Goal: Task Accomplishment & Management: Complete application form

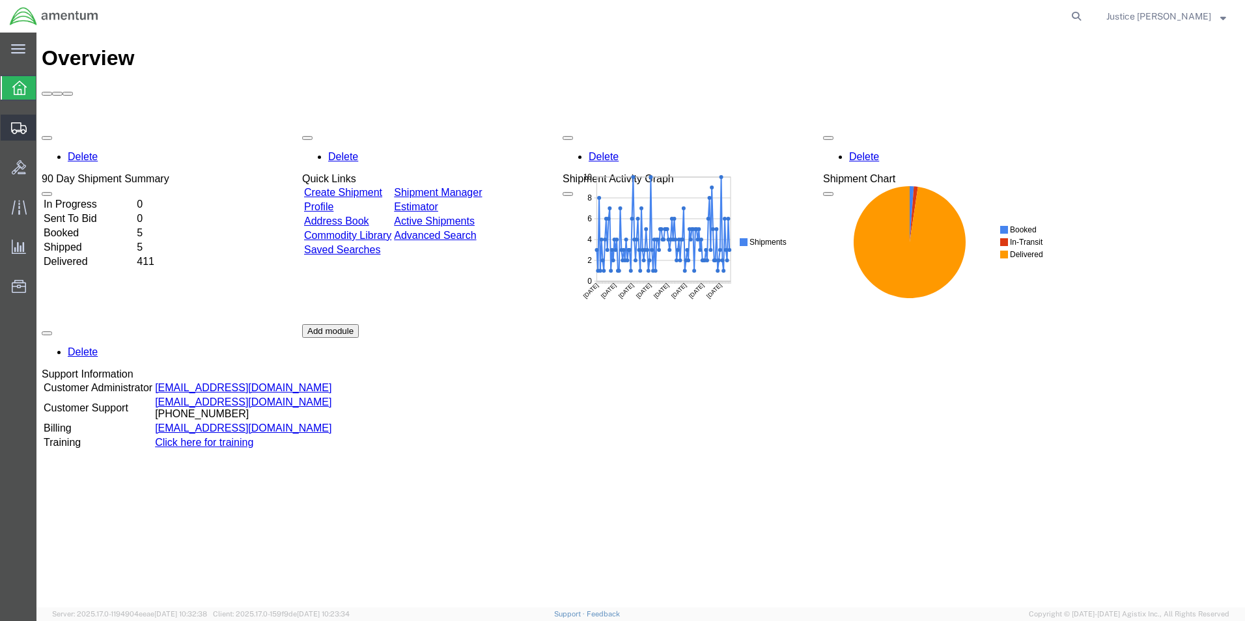
click at [0, 0] on span "Create Shipment" at bounding box center [0, 0] width 0 height 0
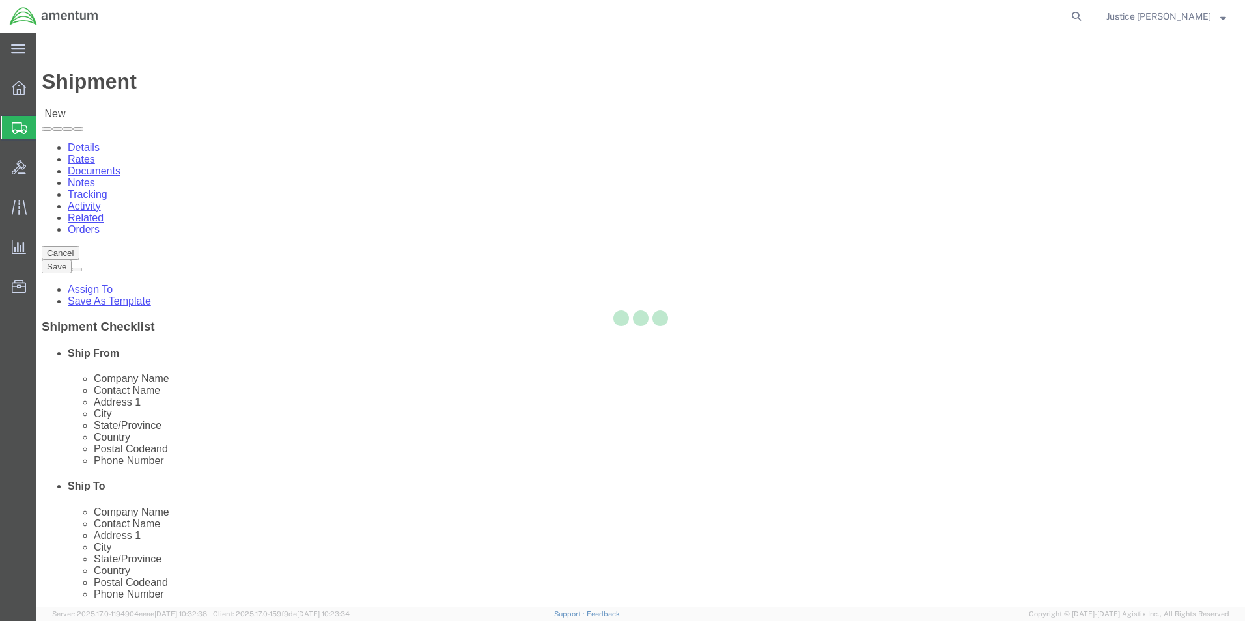
select select
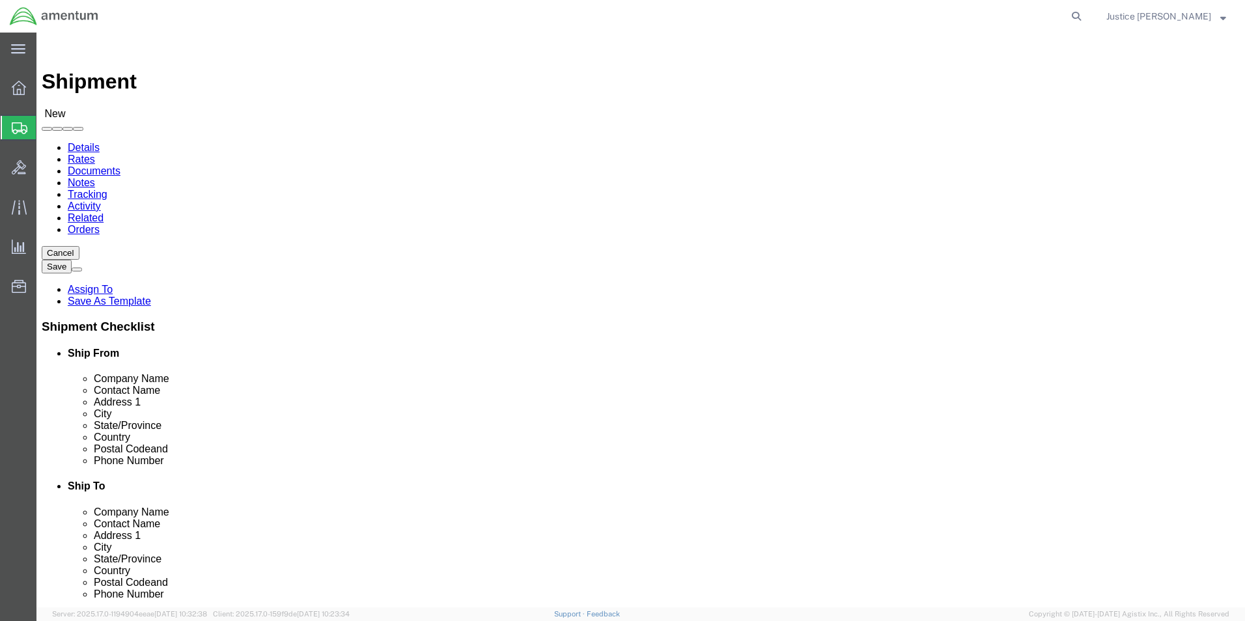
select select "MYPROFILE"
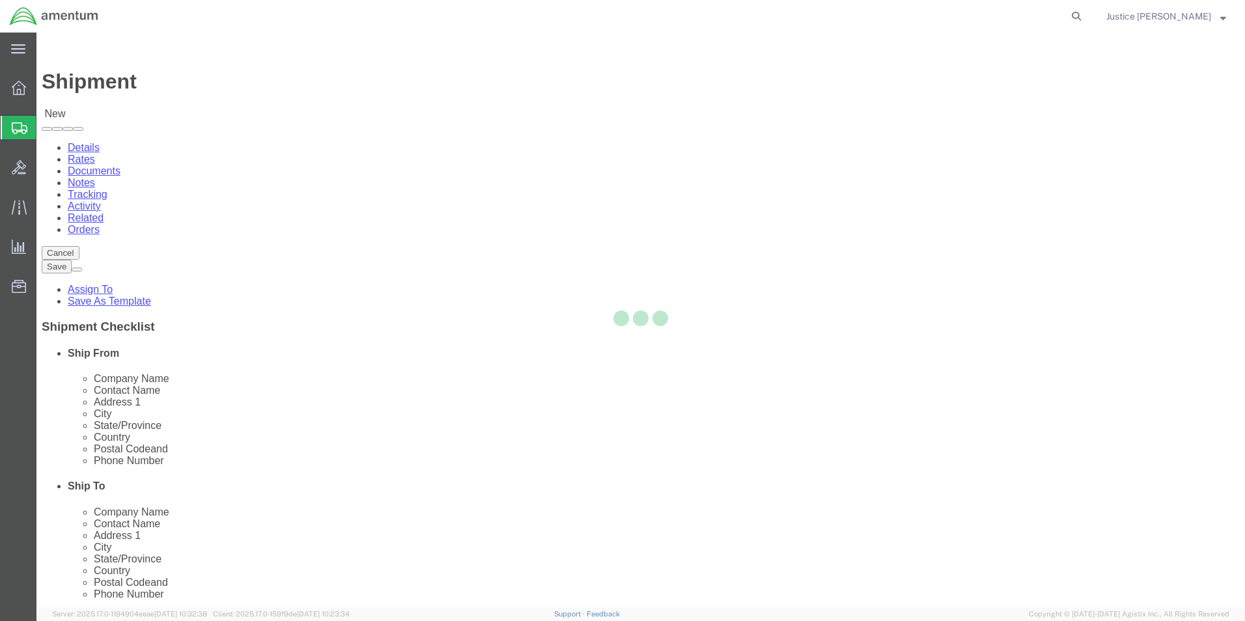
select select "OK"
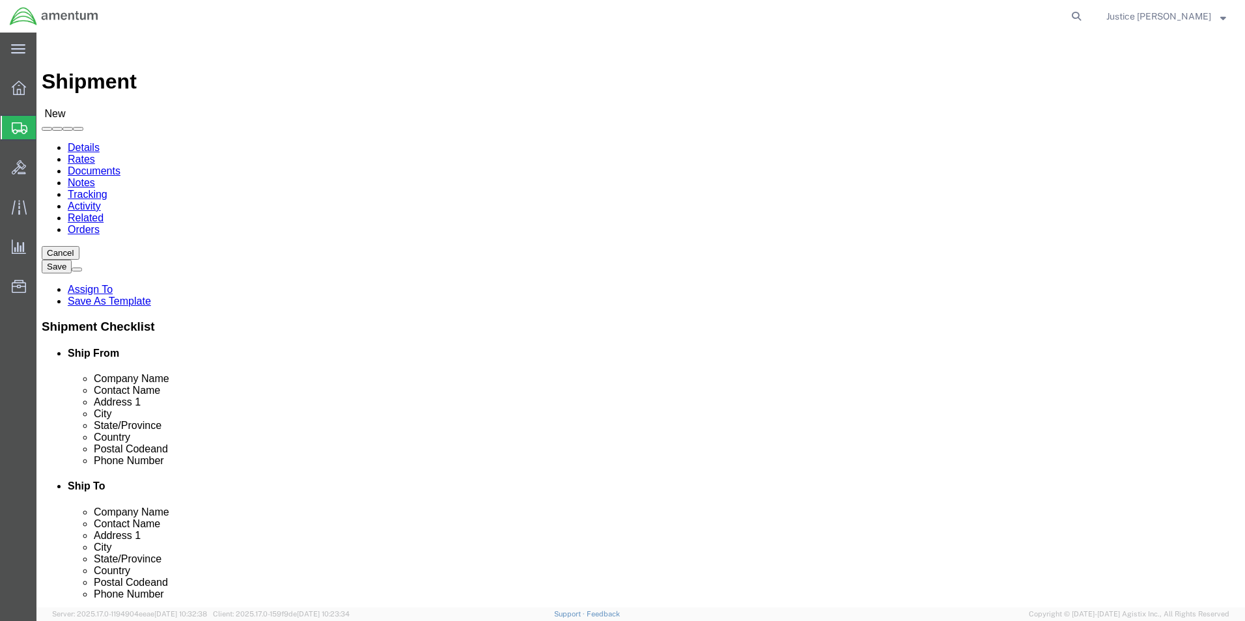
scroll to position [2344, 0]
select select "49948"
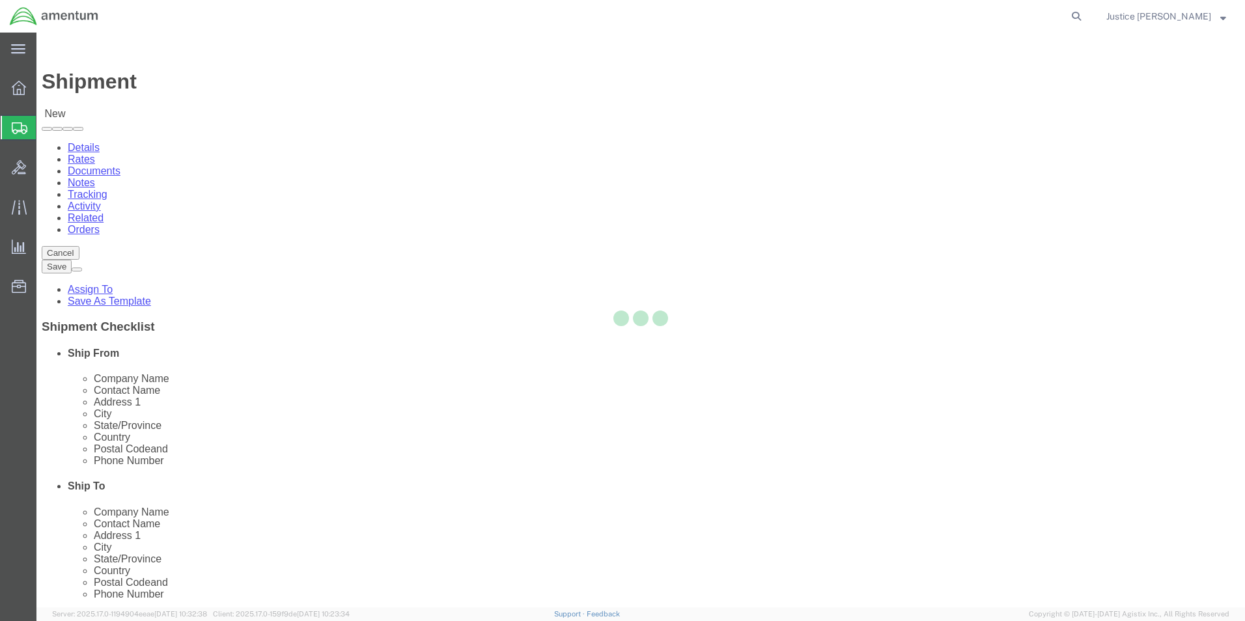
select select "AZ"
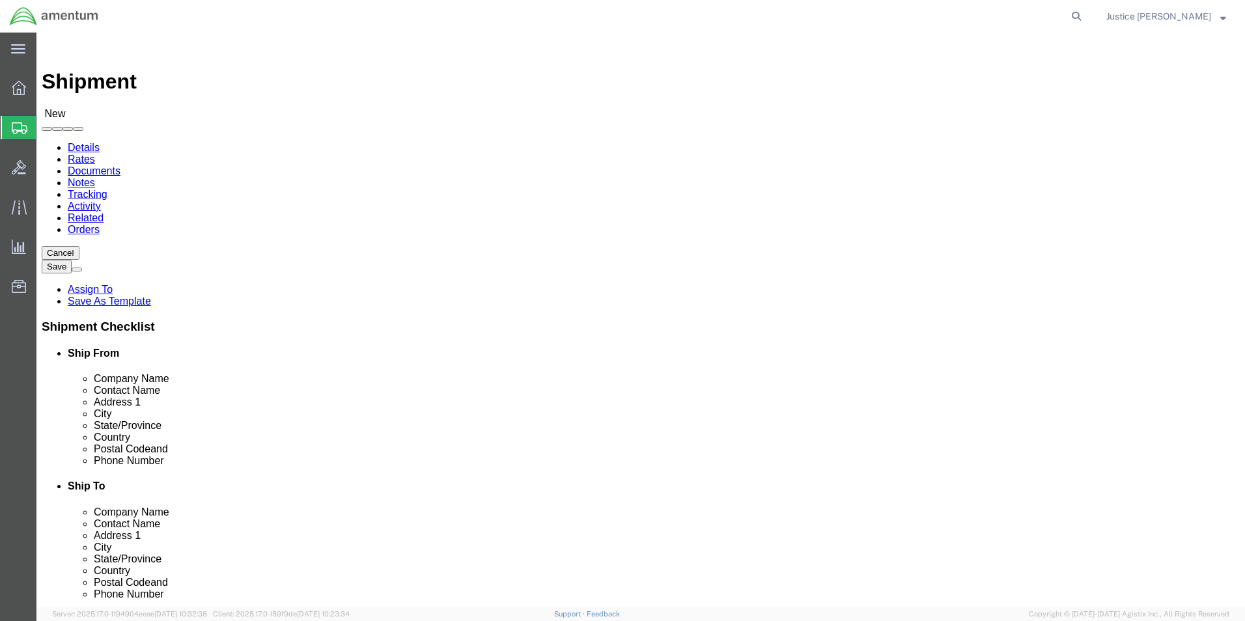
scroll to position [2813, 0]
click at [29, 127] on div at bounding box center [19, 127] width 36 height 23
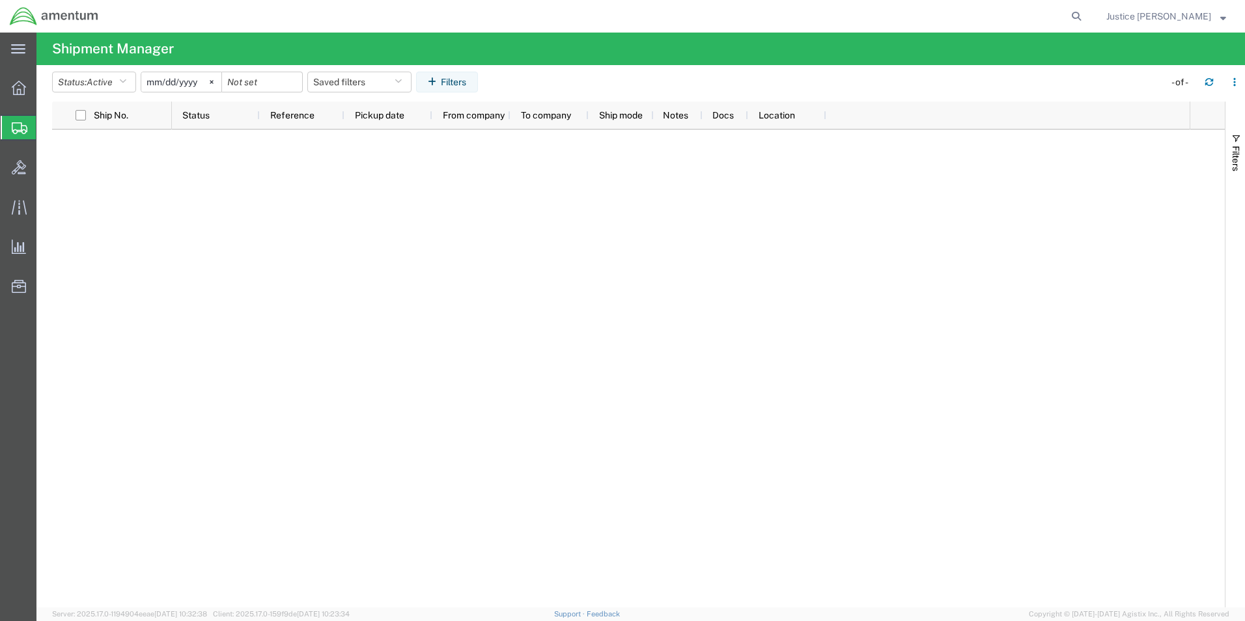
click at [0, 0] on span "Create Shipment" at bounding box center [0, 0] width 0 height 0
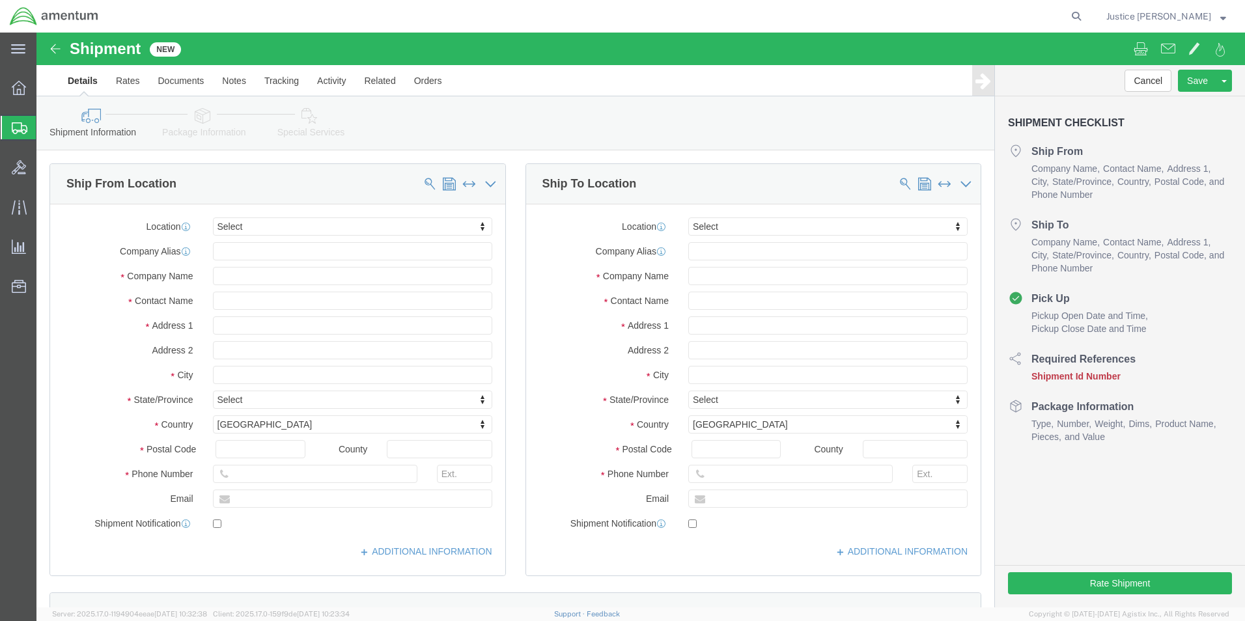
select select
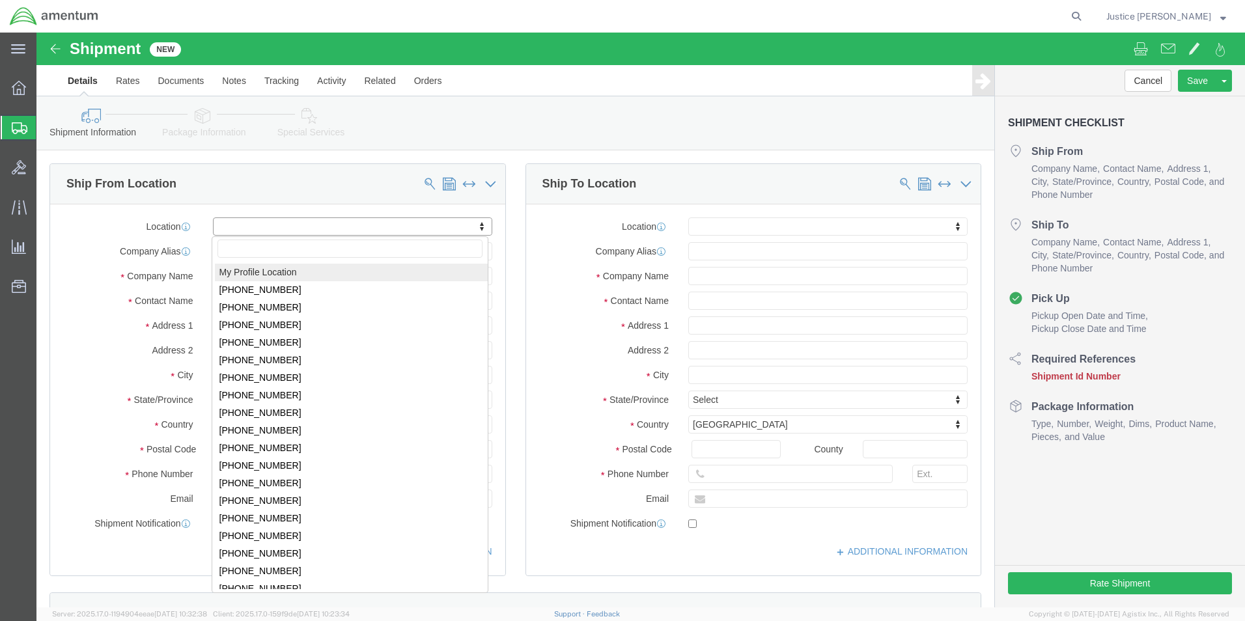
select select "MYPROFILE"
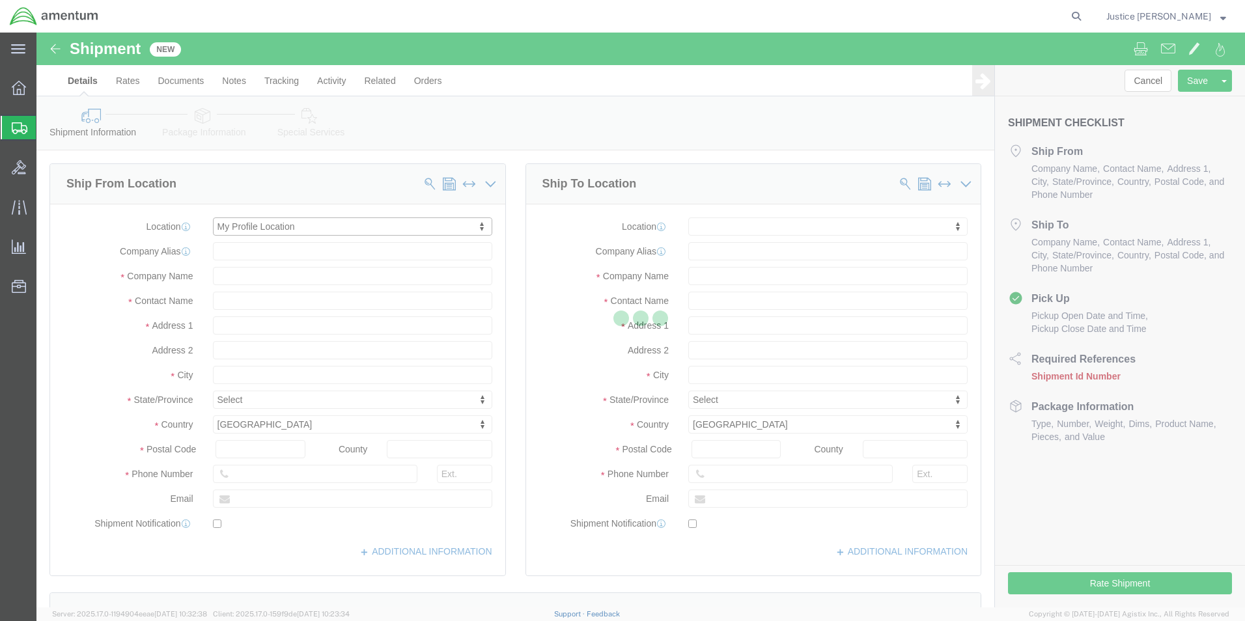
select select "OK"
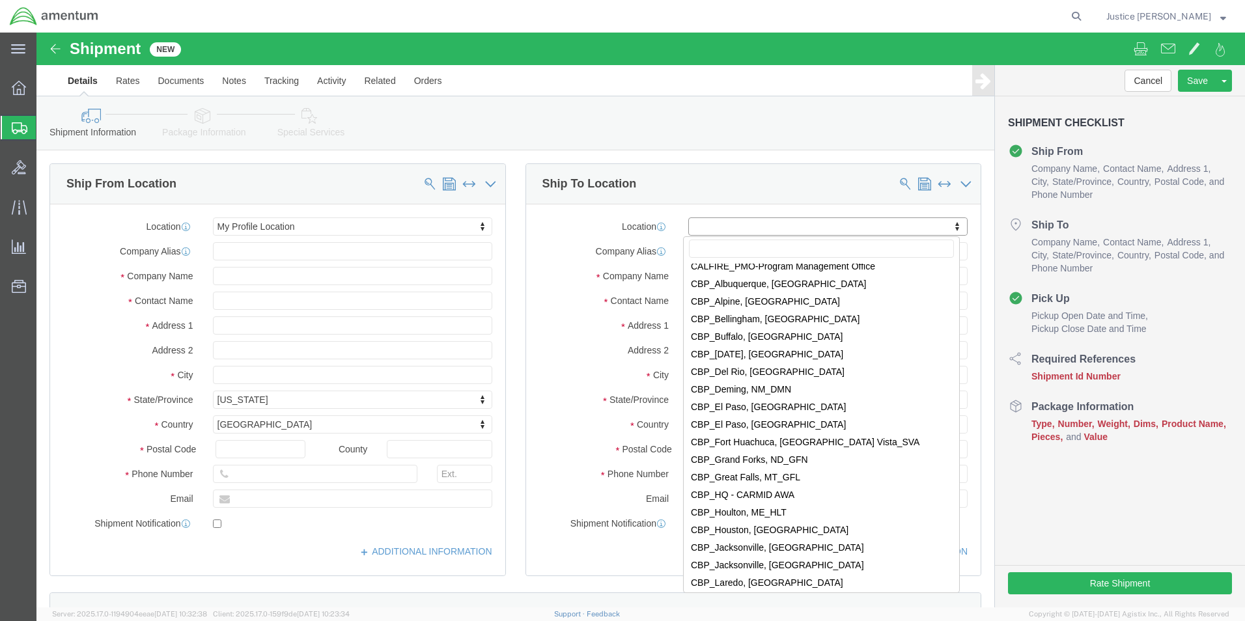
scroll to position [2409, 0]
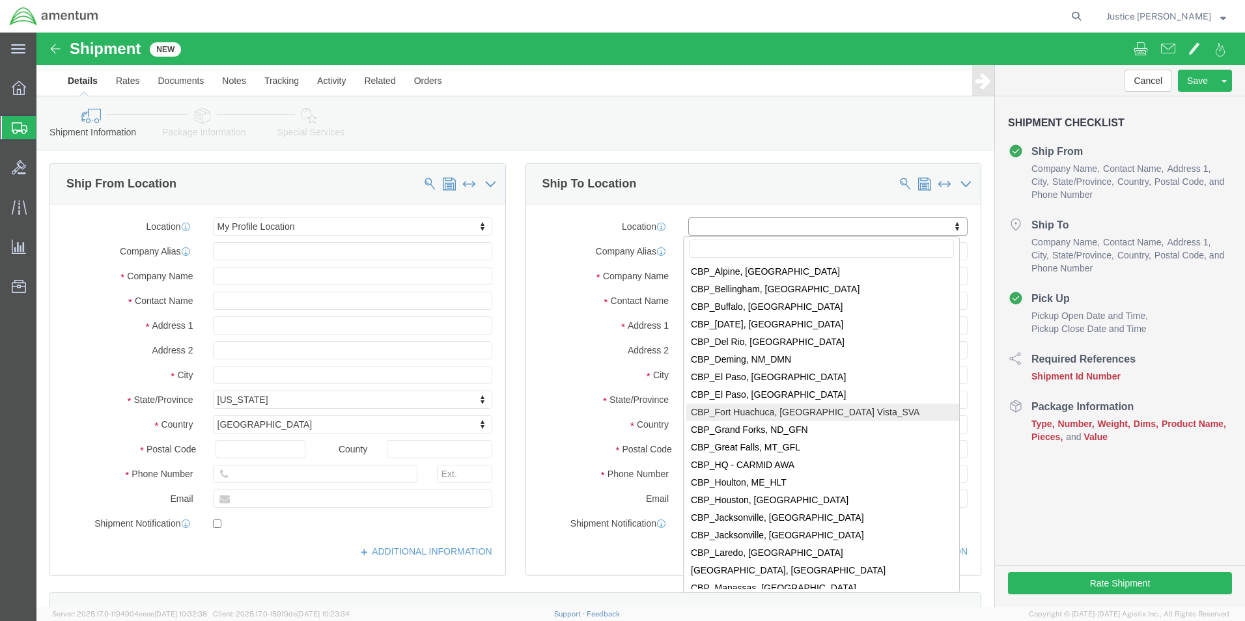
select select "49948"
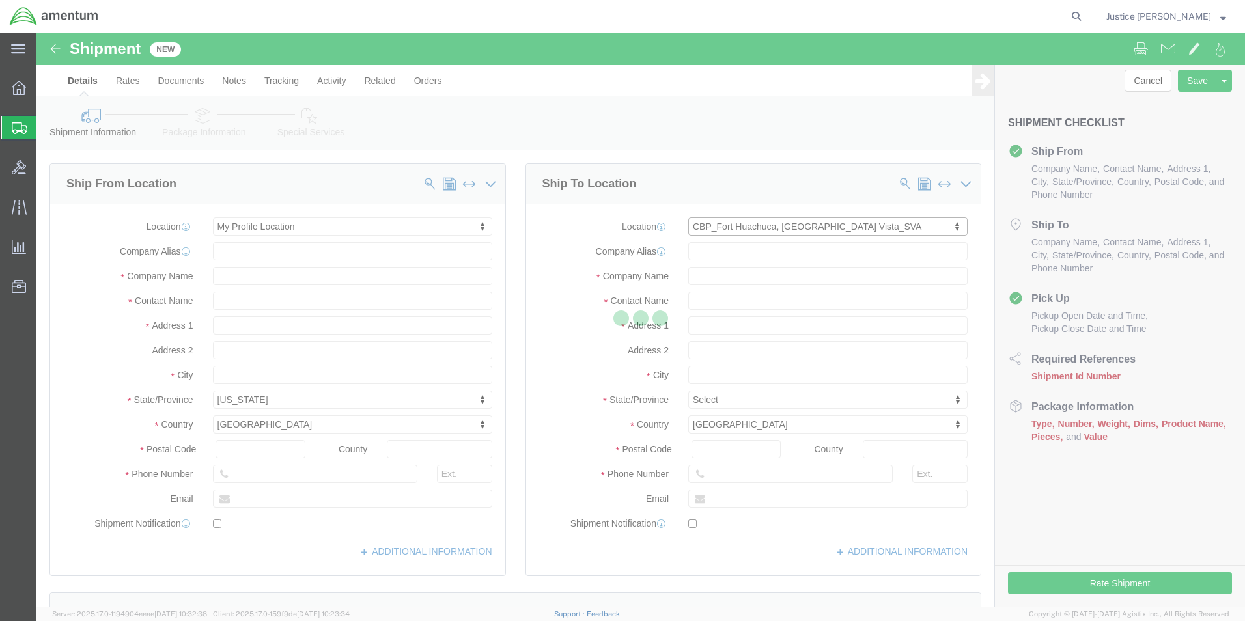
select select "AZ"
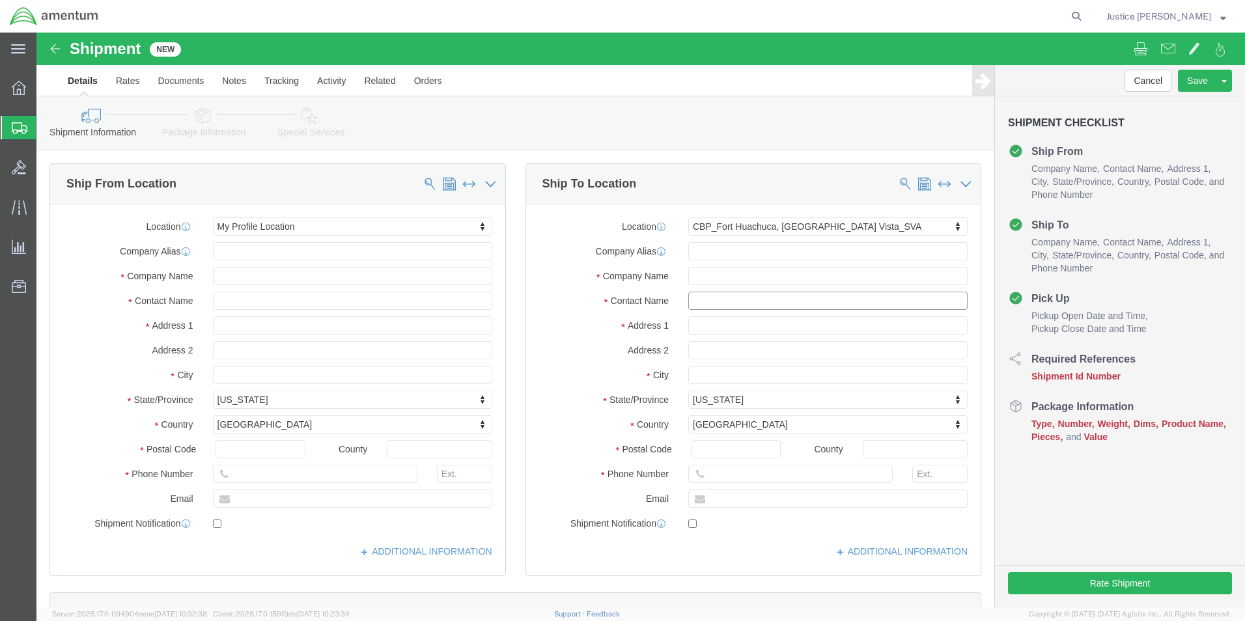
click input "text"
drag, startPoint x: 732, startPoint y: 271, endPoint x: 627, endPoint y: 270, distance: 105.5
click div "Contact Name"
type input "[PERSON_NAME]"
drag, startPoint x: 853, startPoint y: 465, endPoint x: 665, endPoint y: 467, distance: 187.5
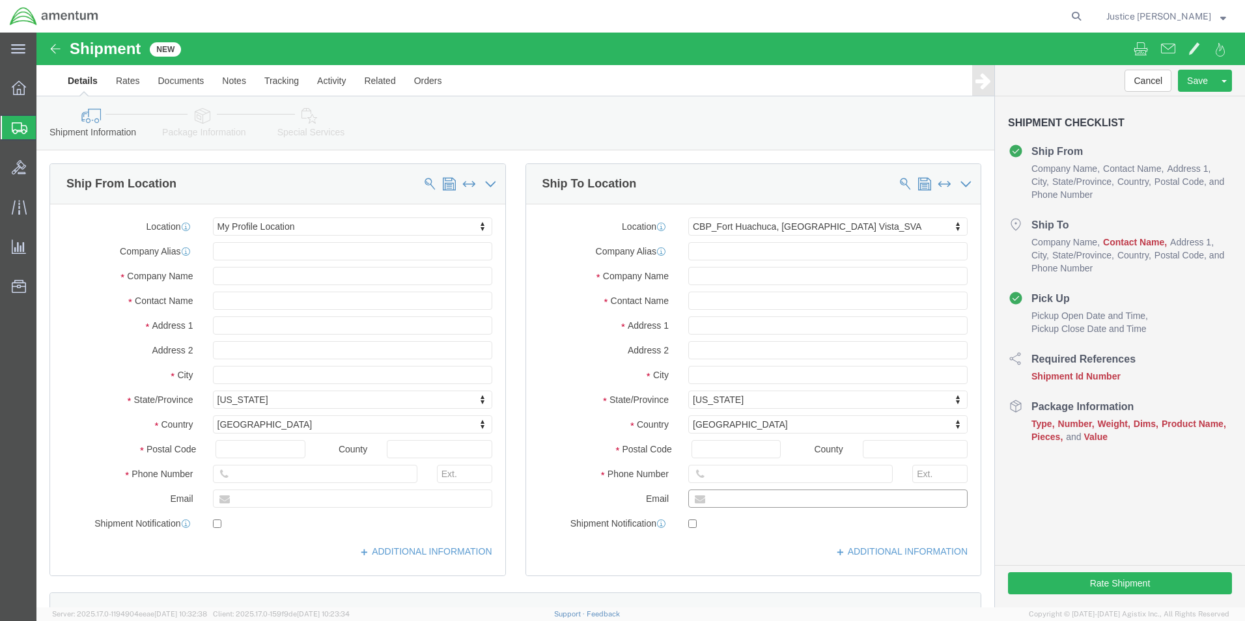
click input "text"
type input "[PERSON_NAME][EMAIL_ADDRESS][PERSON_NAME][DOMAIN_NAME]"
drag, startPoint x: 742, startPoint y: 441, endPoint x: 666, endPoint y: 441, distance: 75.5
click input "text"
type input "[PHONE_NUMBER]"
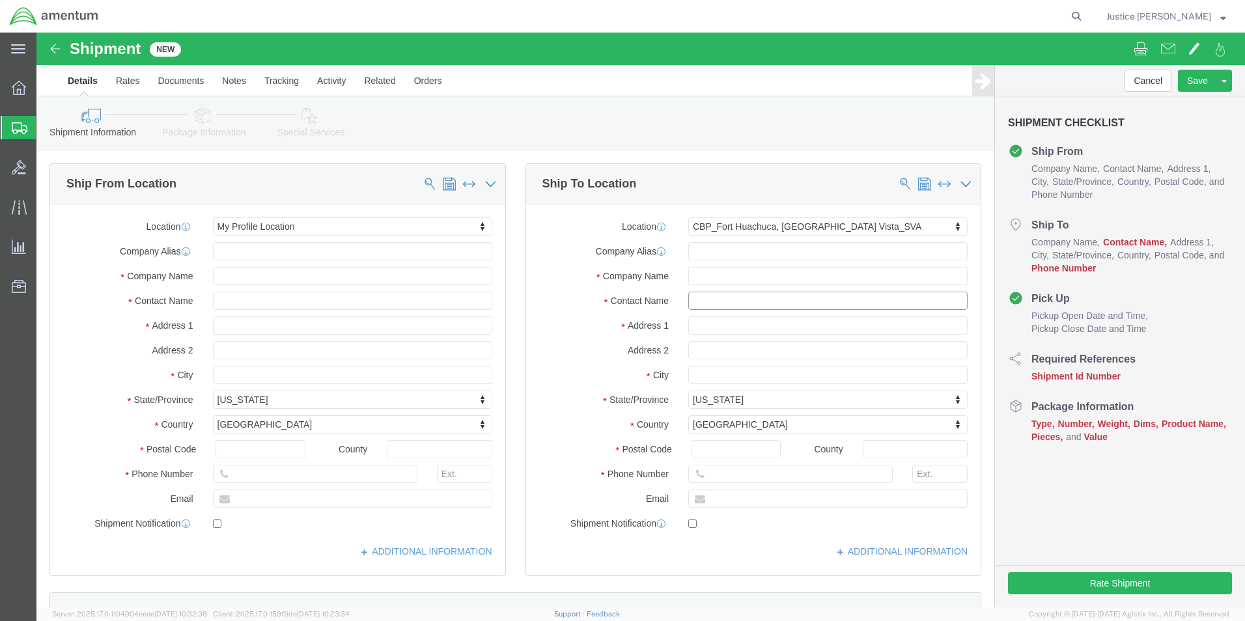
click input "text"
paste input "[PERSON_NAME]"
type input "[PERSON_NAME]"
click div "Ship From Location Location My Profile Location My Profile Location [PHONE_NUMB…"
click input "text"
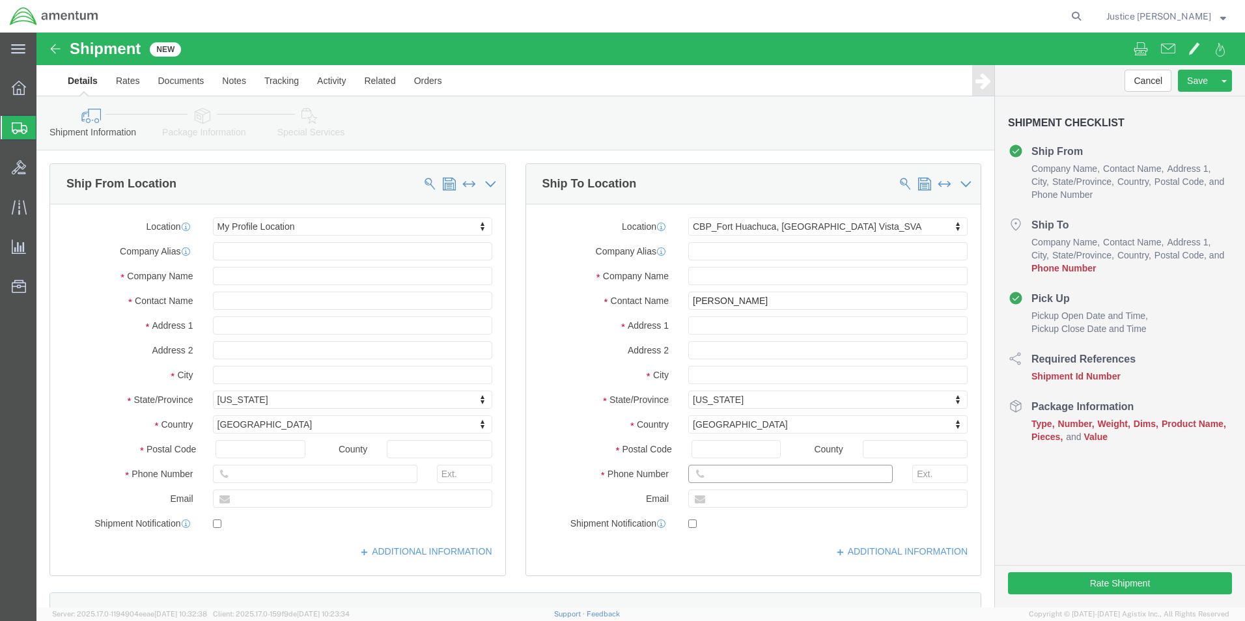
paste input "[PHONE_NUMBER]"
type input "[PHONE_NUMBER]"
click div "Ship From Location Location My Profile Location My Profile Location [PHONE_NUMB…"
click input "text"
paste input "[PERSON_NAME][EMAIL_ADDRESS][PERSON_NAME][DOMAIN_NAME]"
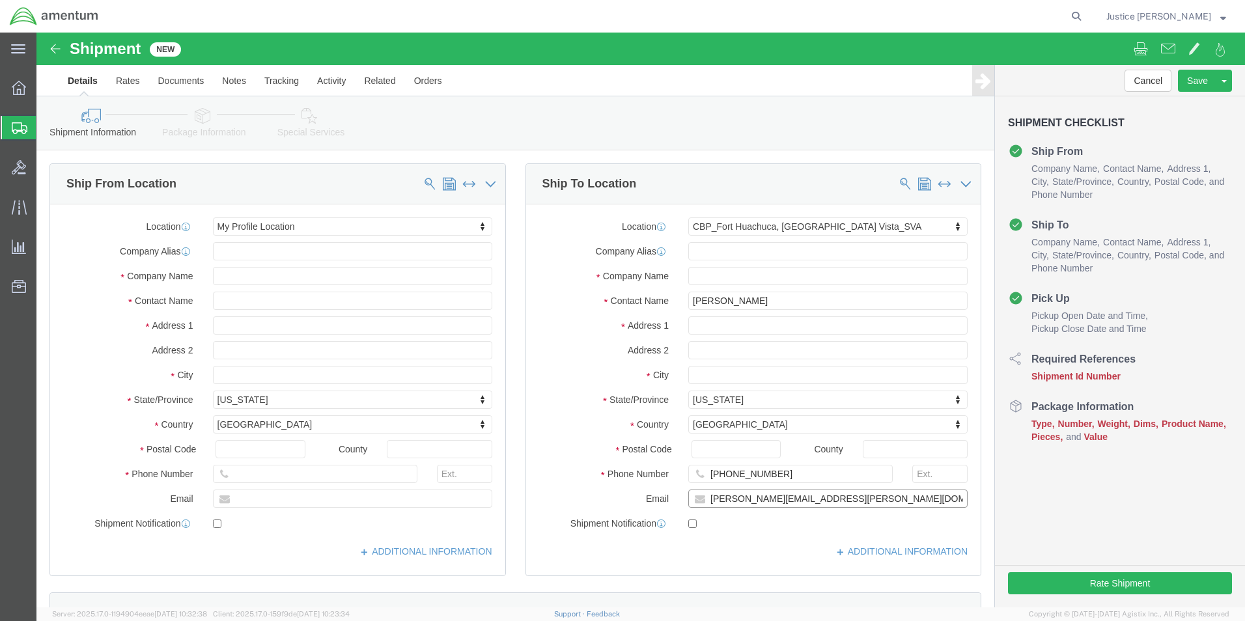
type input "[PERSON_NAME][EMAIL_ADDRESS][PERSON_NAME][DOMAIN_NAME]"
click div "Ship To Location Location [GEOGRAPHIC_DATA], [GEOGRAPHIC_DATA] Vista_SVA My Pro…"
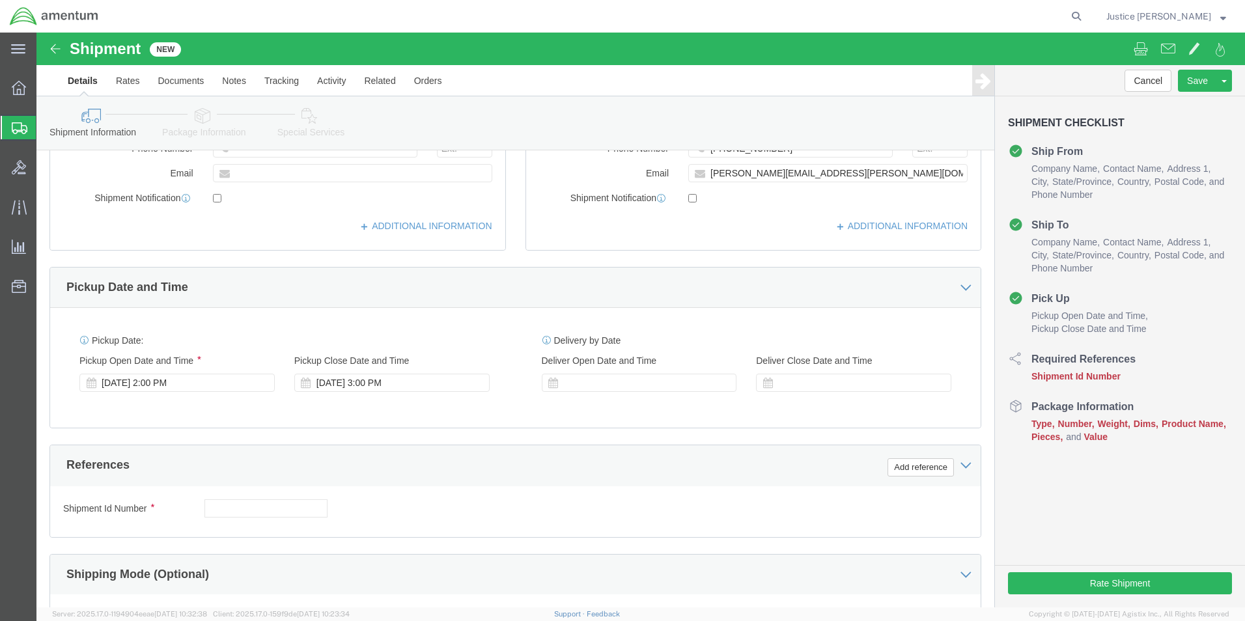
scroll to position [521, 0]
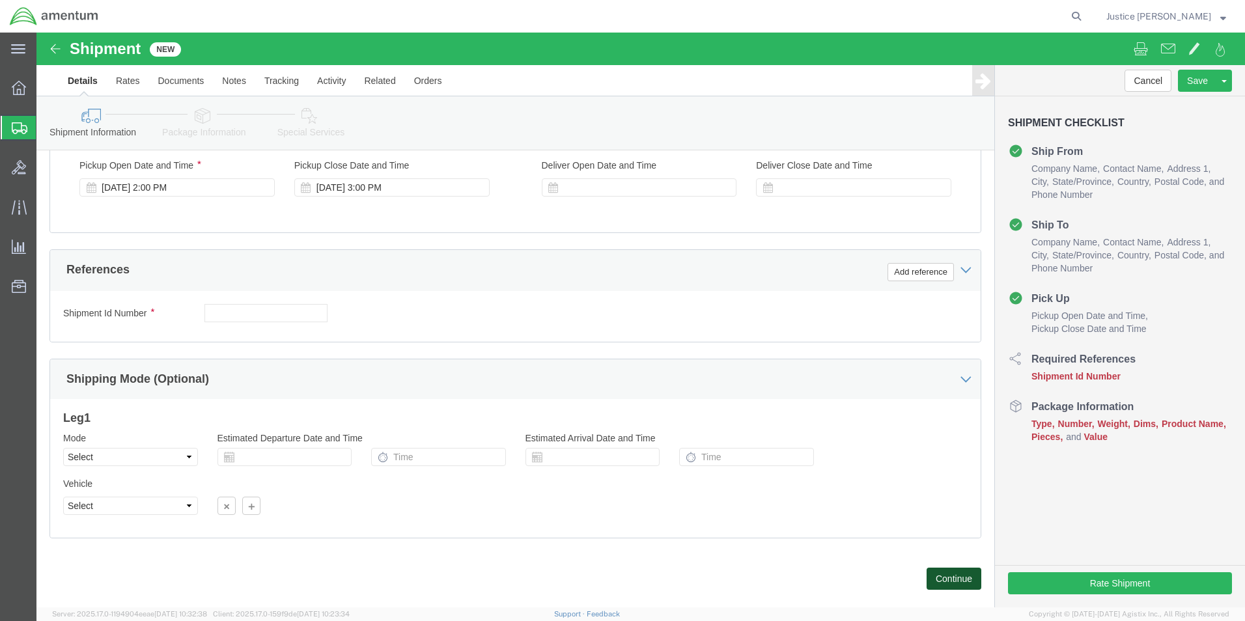
click button "Continue"
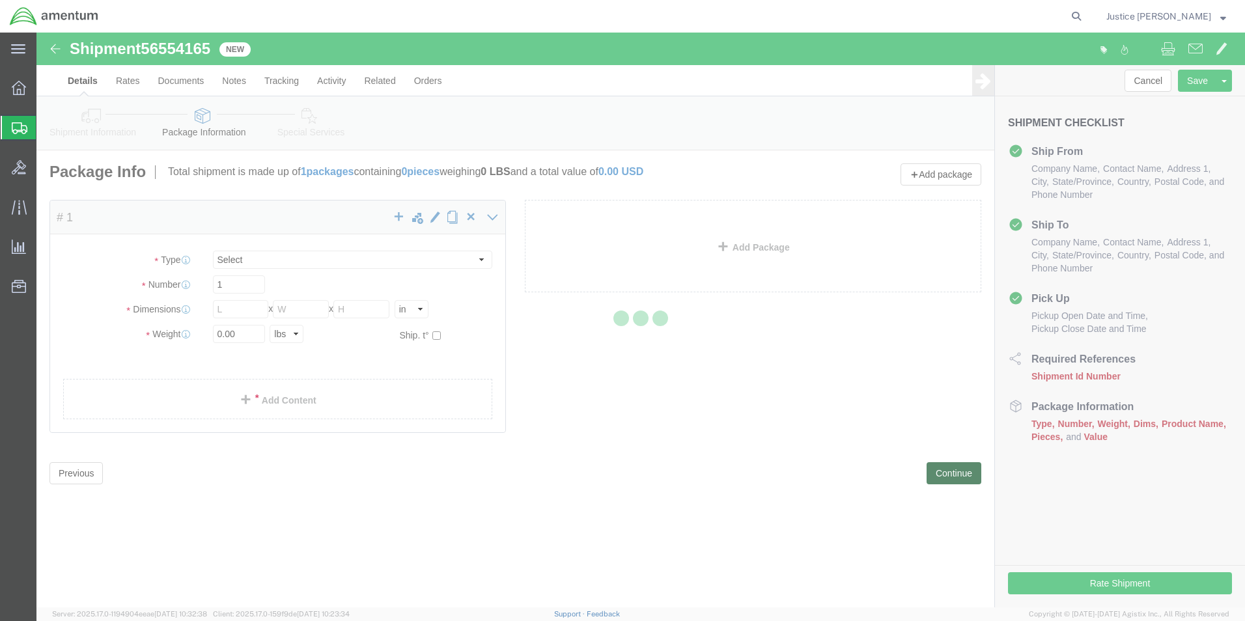
select select "CBOX"
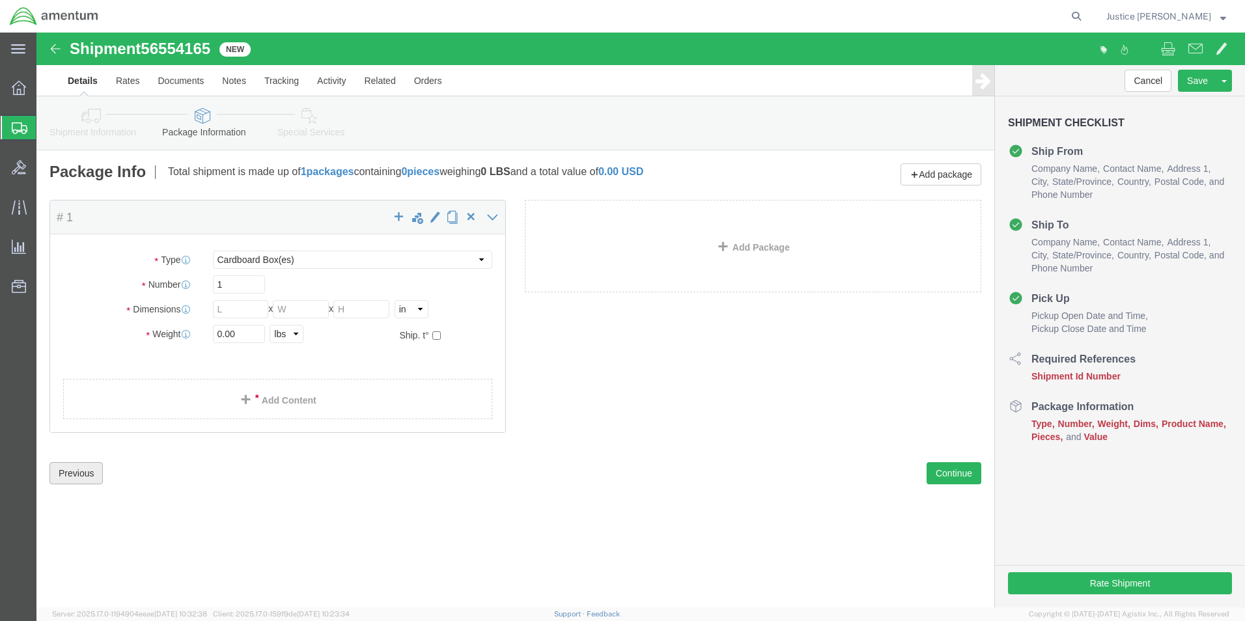
click button "Previous"
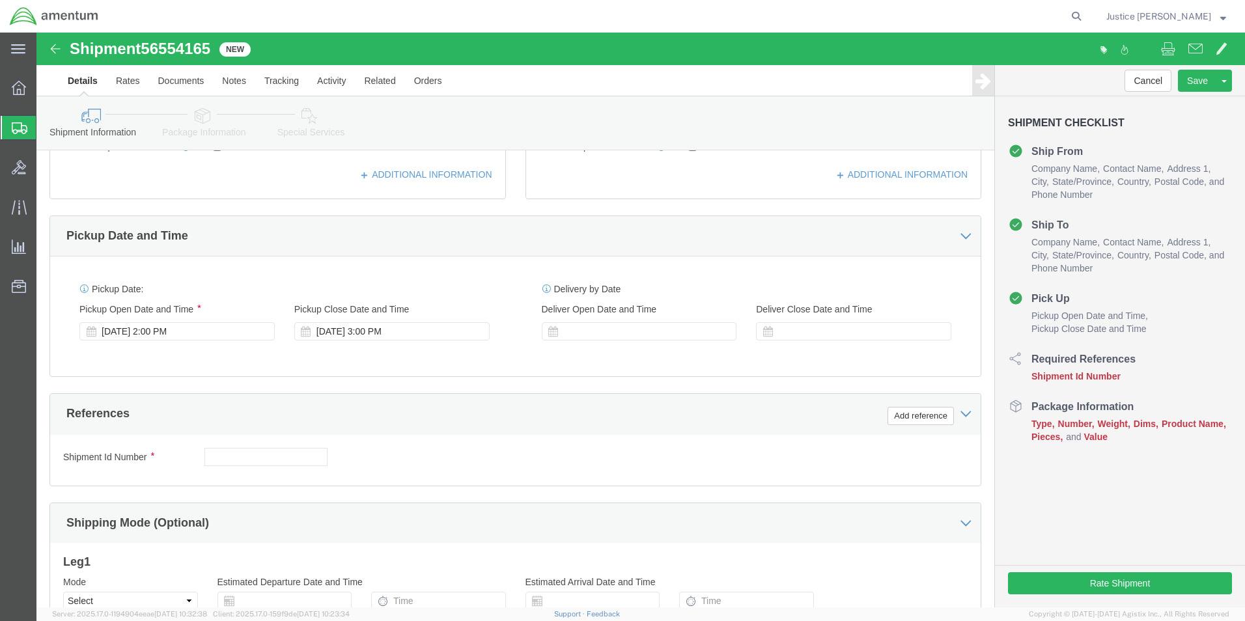
scroll to position [391, 0]
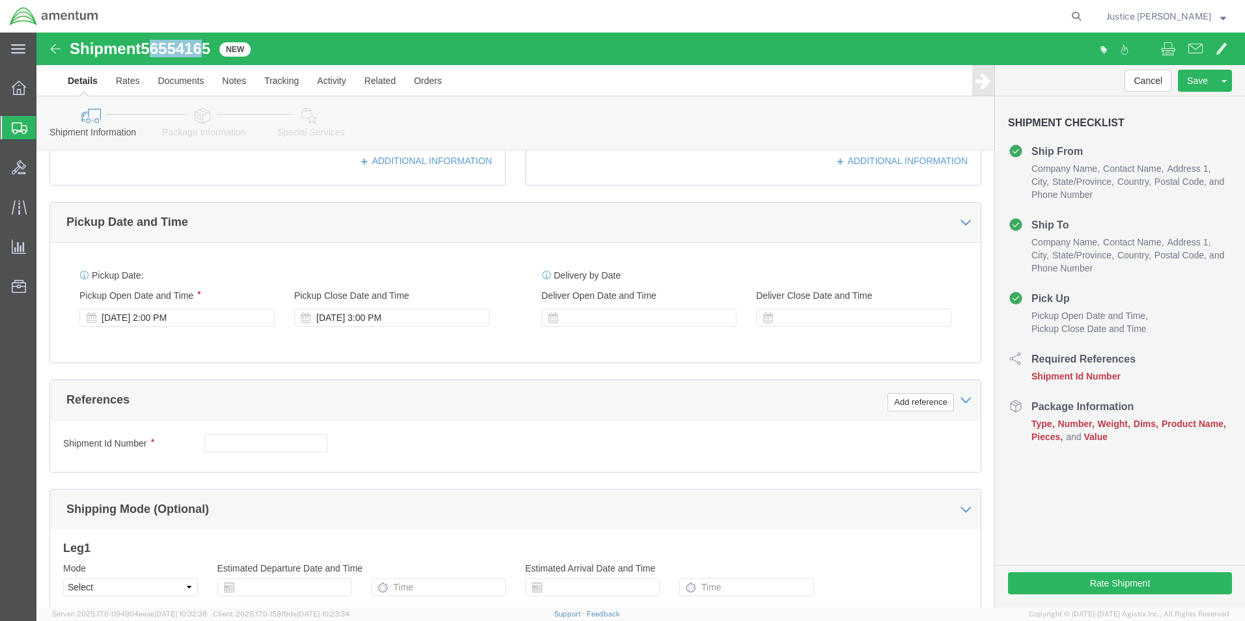
drag, startPoint x: 114, startPoint y: 16, endPoint x: 170, endPoint y: 24, distance: 56.5
click span "56554165"
click div "Ship From Location Location My Profile Location My Profile Location [PHONE_NUMB…"
drag, startPoint x: 113, startPoint y: 8, endPoint x: 178, endPoint y: 20, distance: 66.0
click span "56554165"
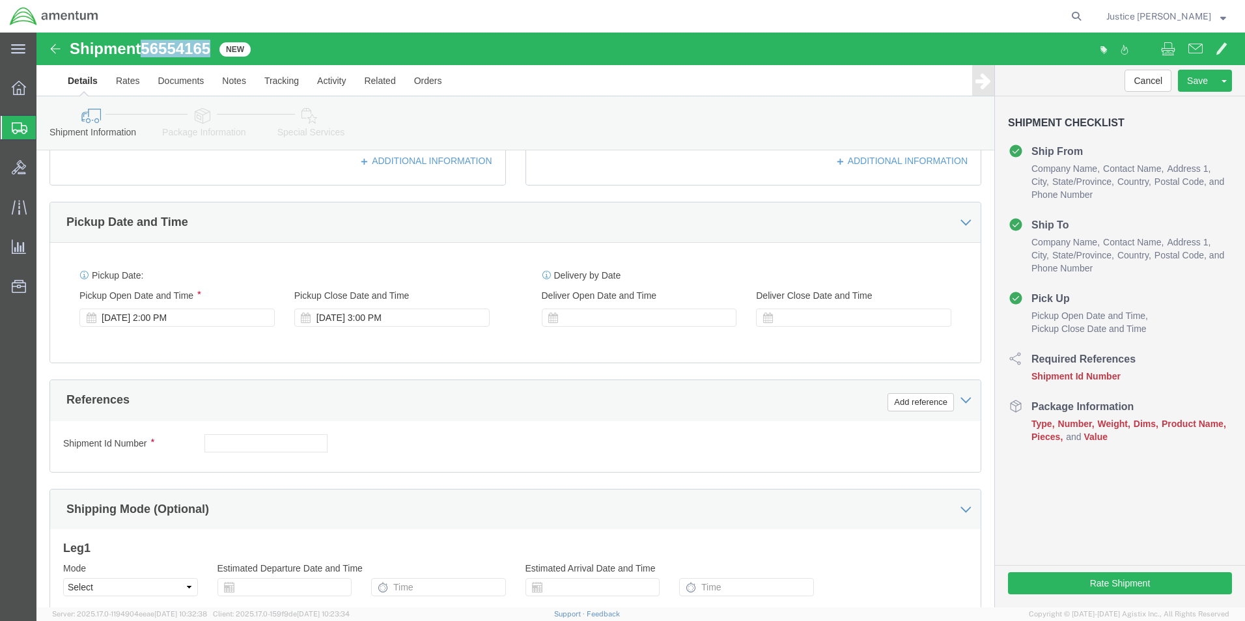
copy span "56554165"
click input "text"
paste input "56554165"
type input "56554165"
click button "Add reference"
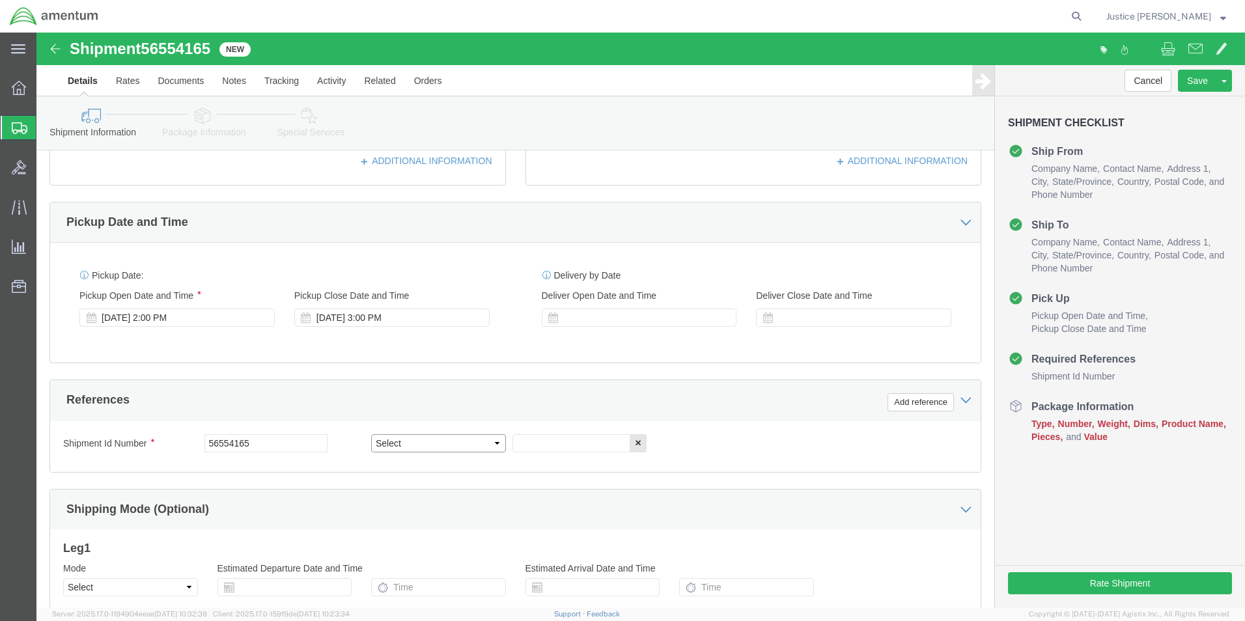
drag, startPoint x: 396, startPoint y: 411, endPoint x: 391, endPoint y: 398, distance: 13.2
click select "Select Account Type Activity ID Airline Appointment Number ASN Batch Request # …"
select select "DEPT"
click select "Select Account Type Activity ID Airline Appointment Number ASN Batch Request # …"
click input "text"
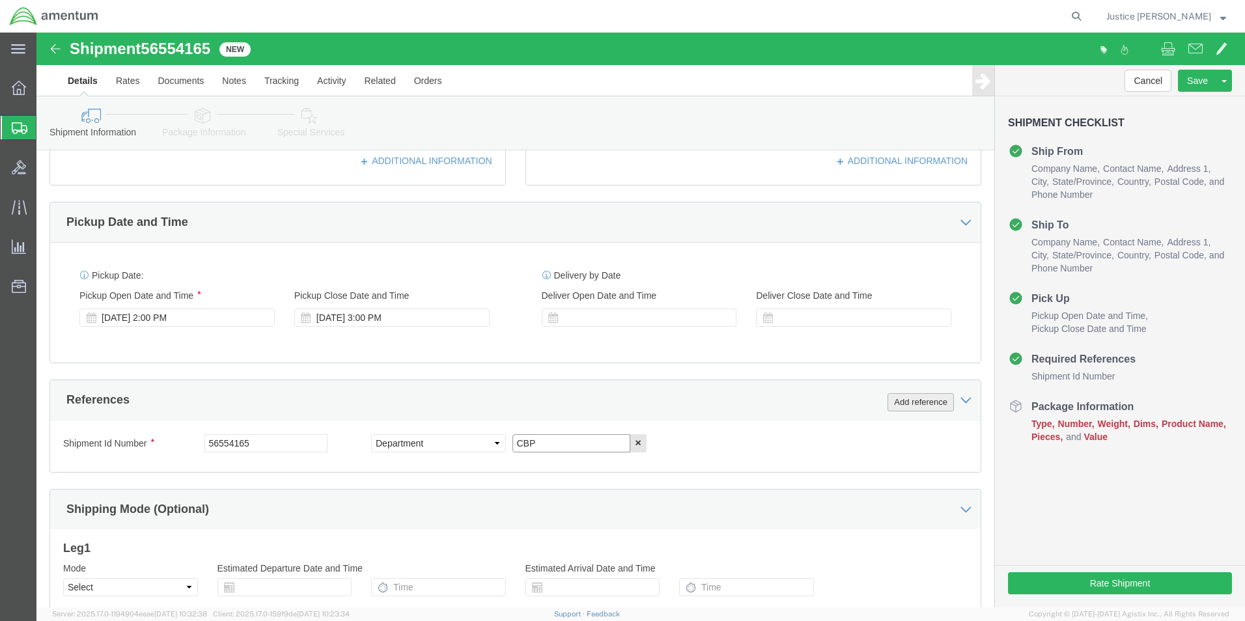
type input "CBP"
click button "Add reference"
click select "Select Account Type Activity ID Airline Appointment Number ASN Batch Request # …"
select select "CUSTREF"
click select "Select Account Type Activity ID Airline Appointment Number ASN Batch Request # …"
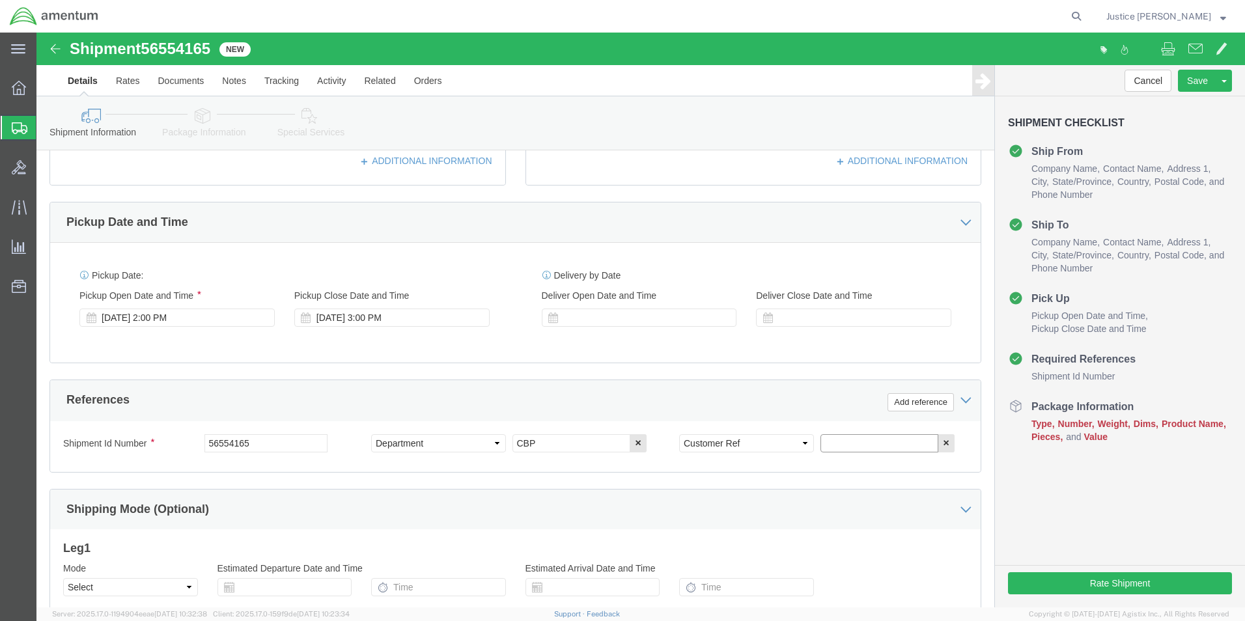
click input "text"
click input "USAGE#"
paste input "325783"
type input "USAGE# 325783"
click div "Ship From Location Location My Profile Location My Profile Location [PHONE_NUMB…"
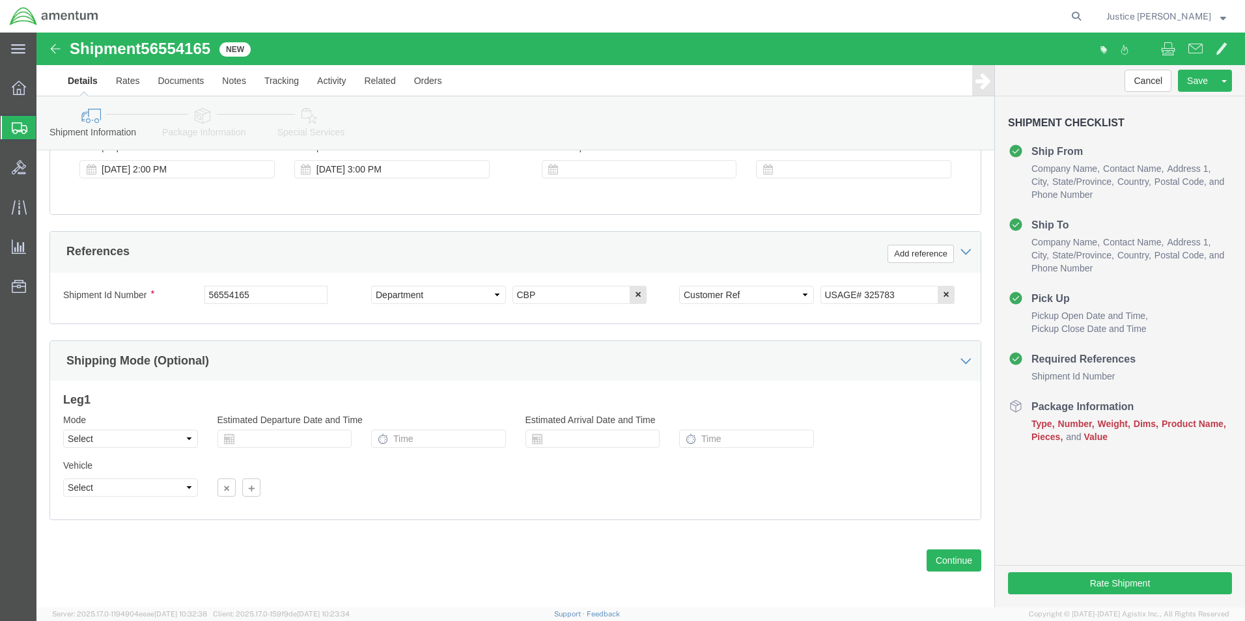
scroll to position [543, 0]
click div "Previous Continue"
click button "Continue"
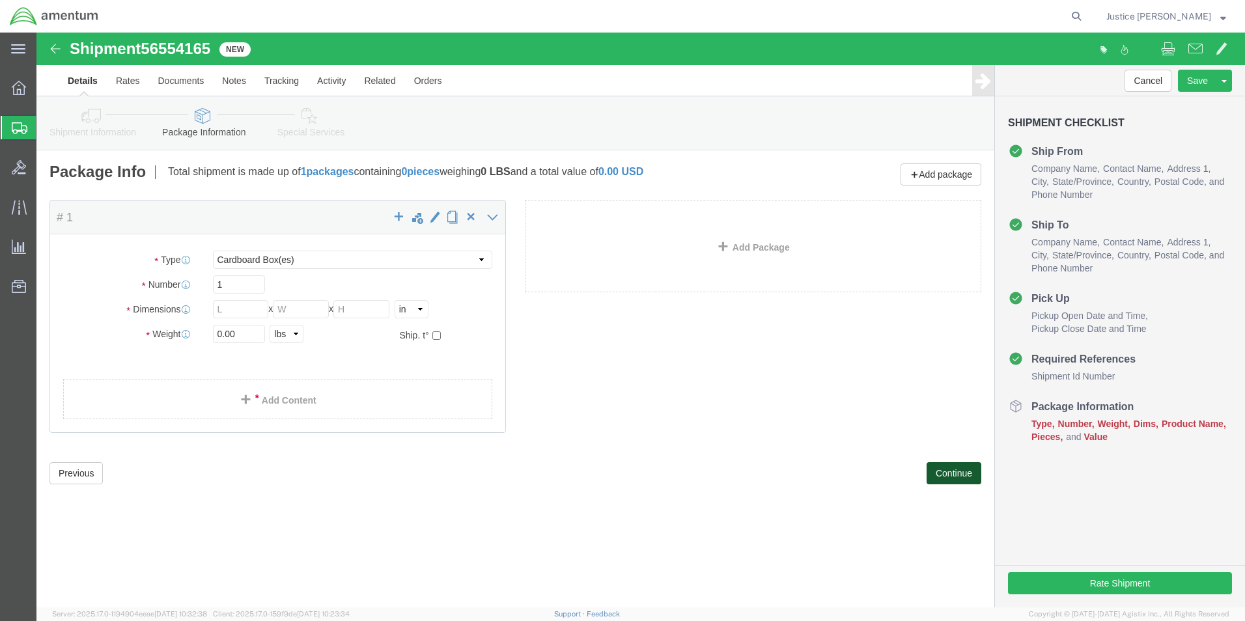
scroll to position [0, 0]
click select "Select BCK Boxes Bale(s) Basket(s) Bolt(s) Bottle(s) Buckets Bulk Bundle(s) Can…"
select select "ENV"
click select "Select BCK Boxes Bale(s) Basket(s) Bolt(s) Bottle(s) Buckets Bulk Bundle(s) Can…"
type input "9.50"
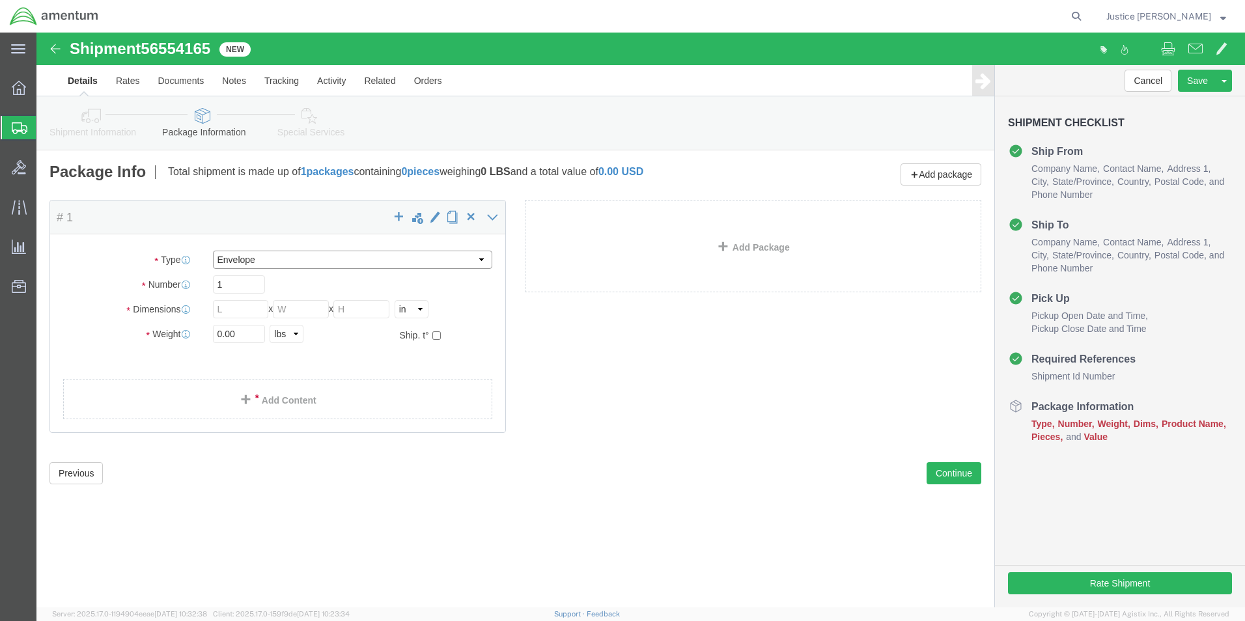
type input "12.50"
type input "0.25"
type input "1"
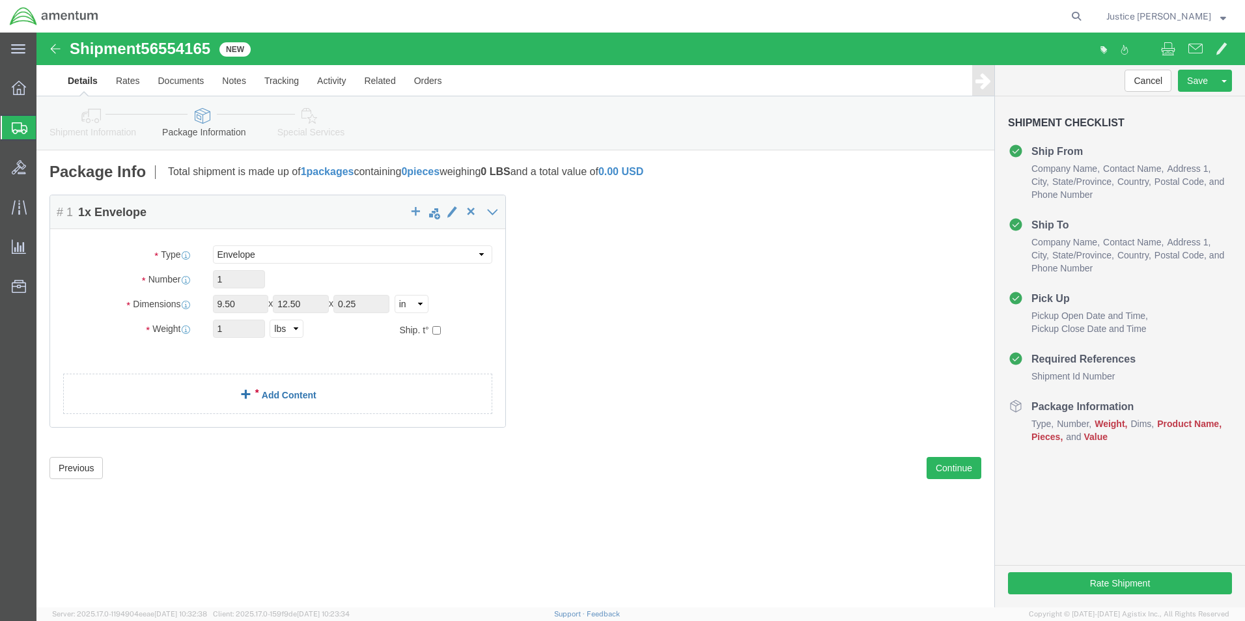
click link "Add Content"
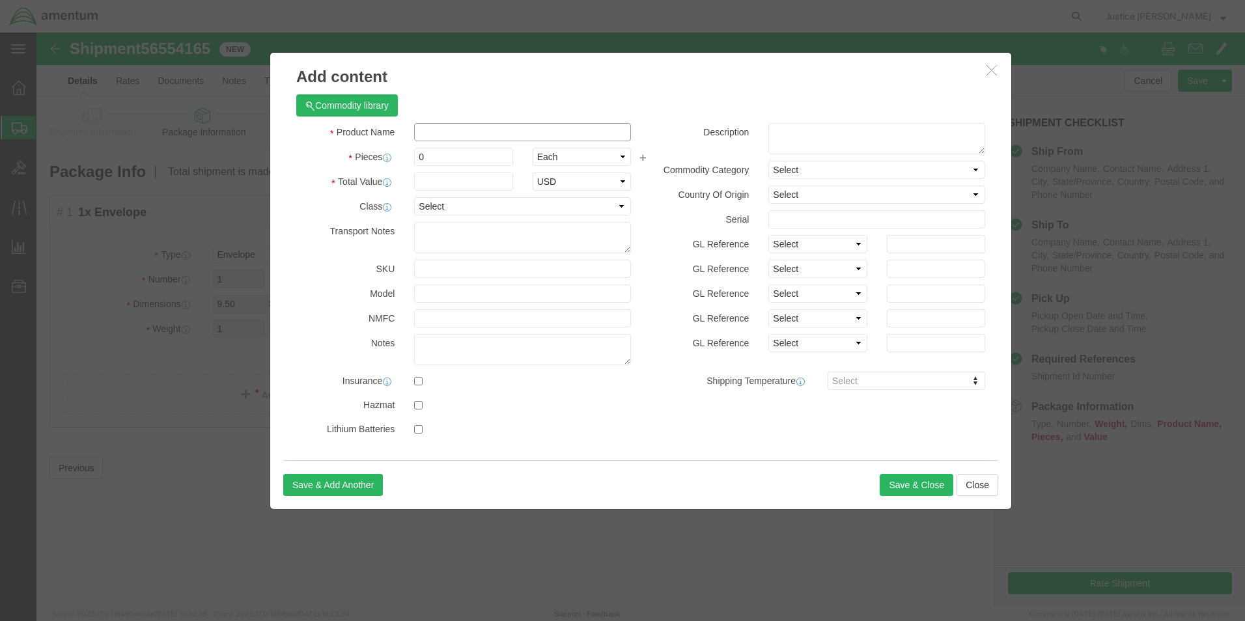
click input "text"
type input "A/C PART"
click div "Commodity library"
drag, startPoint x: 415, startPoint y: 134, endPoint x: 366, endPoint y: 126, distance: 50.2
click div "Product Name A/C PART Pieces 0 Select Bag Barrels 100Board Feet Bottle Box Blis…"
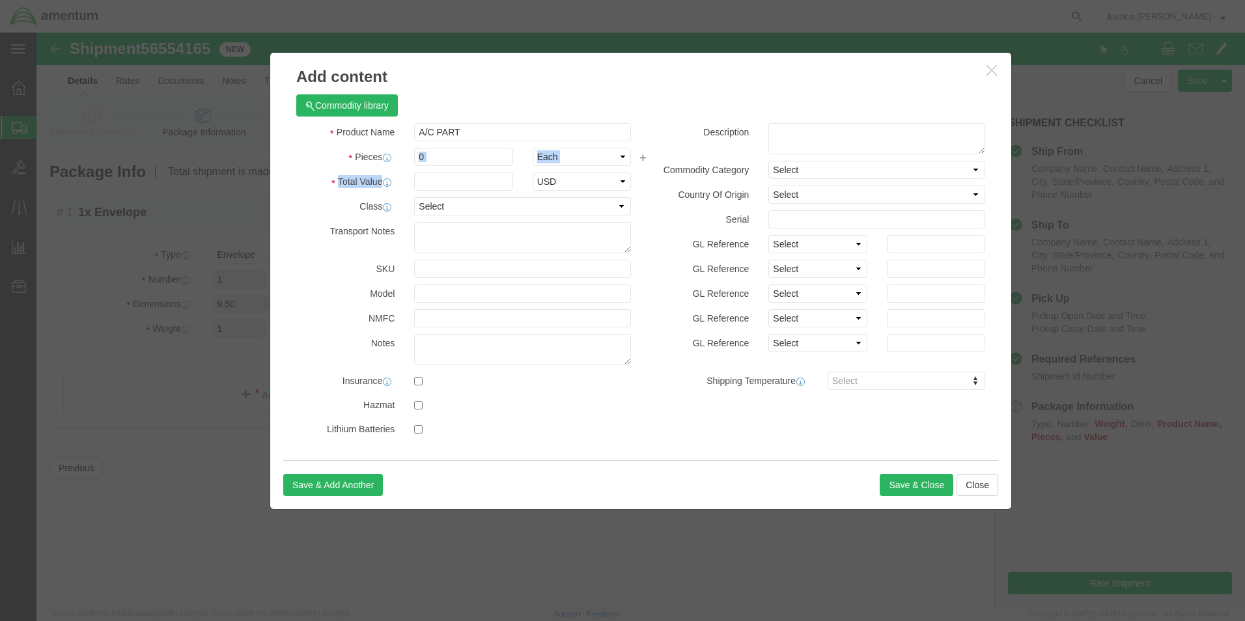
click div "Pieces 0 Select Bag Barrels 100Board Feet Bottle Box Blister Pack Carats Can Ca…"
drag, startPoint x: 392, startPoint y: 130, endPoint x: 374, endPoint y: 131, distance: 18.3
click div "0"
type input "1"
click div "Commodity library"
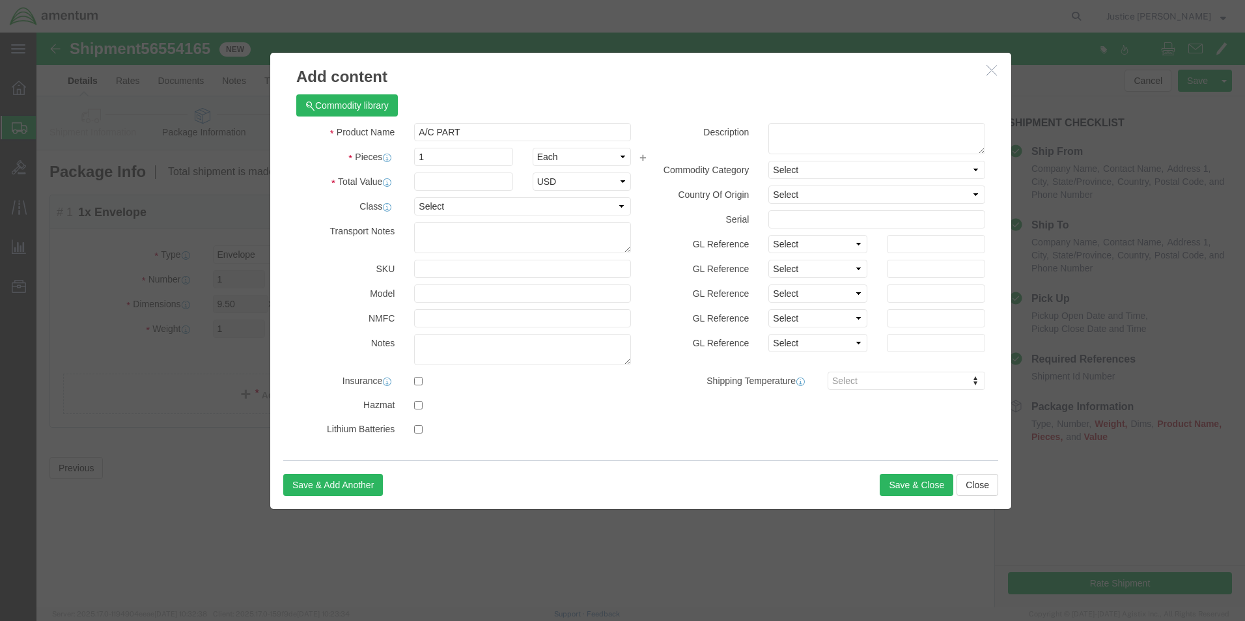
click div "Product Name A/C PART Pieces 1 Select Bag Barrels 100Board Feet Bottle Box Blis…"
click input "text"
type input "200"
click div "Commodity library"
click button "Save & Close"
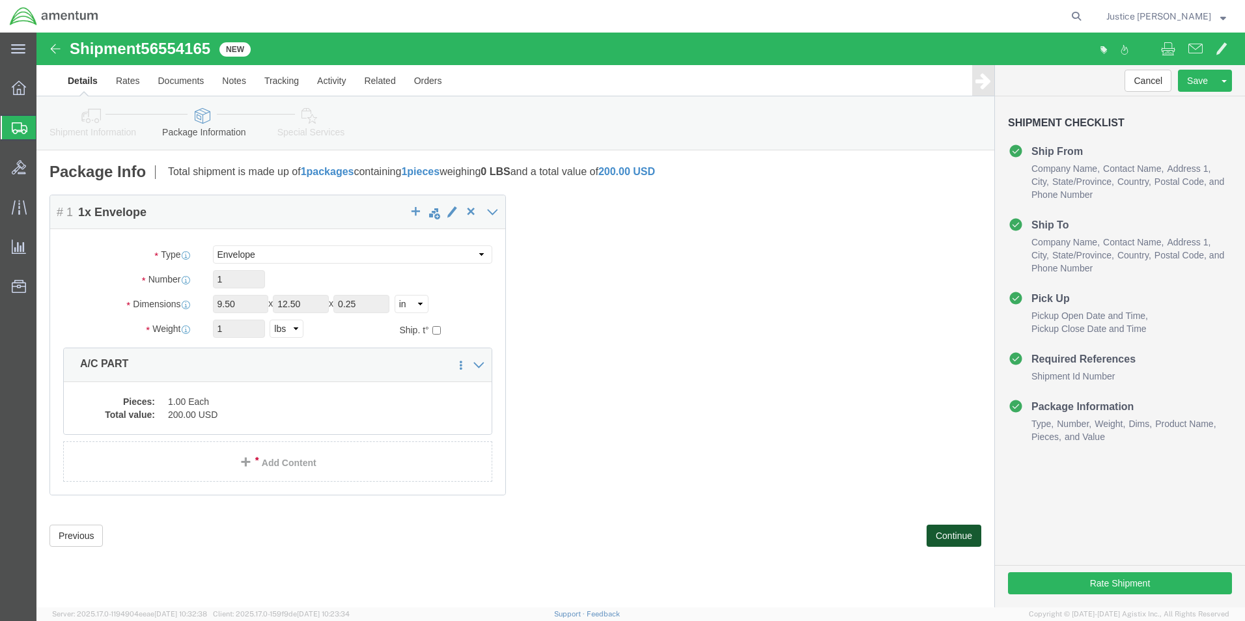
click button "Continue"
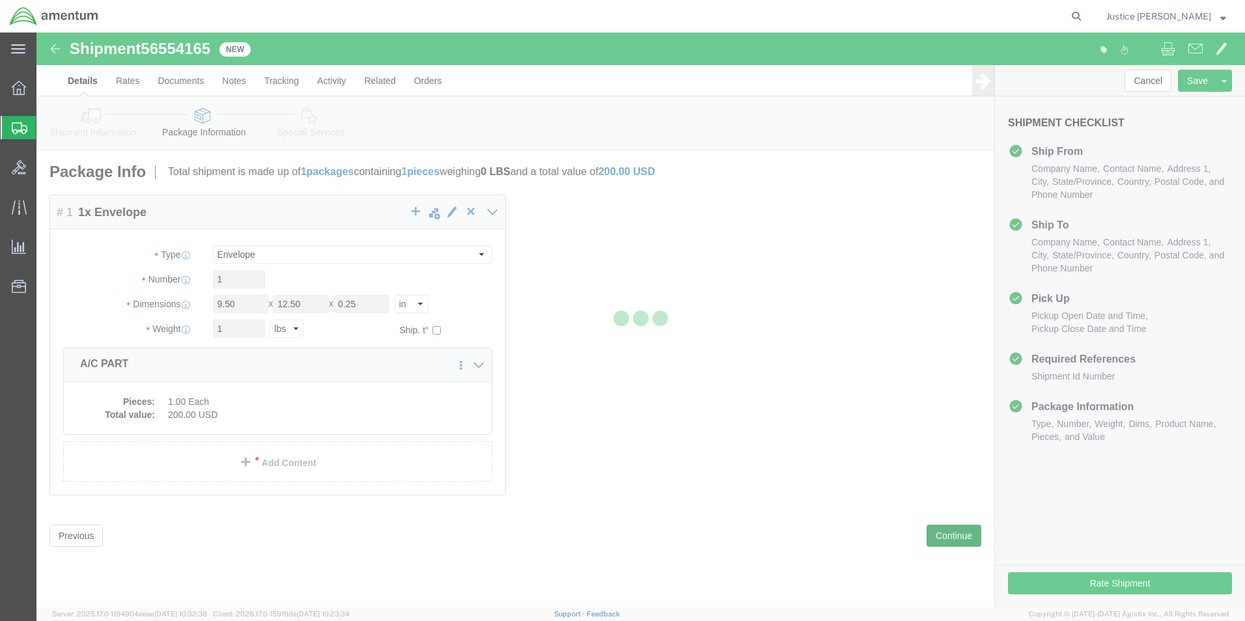
select select
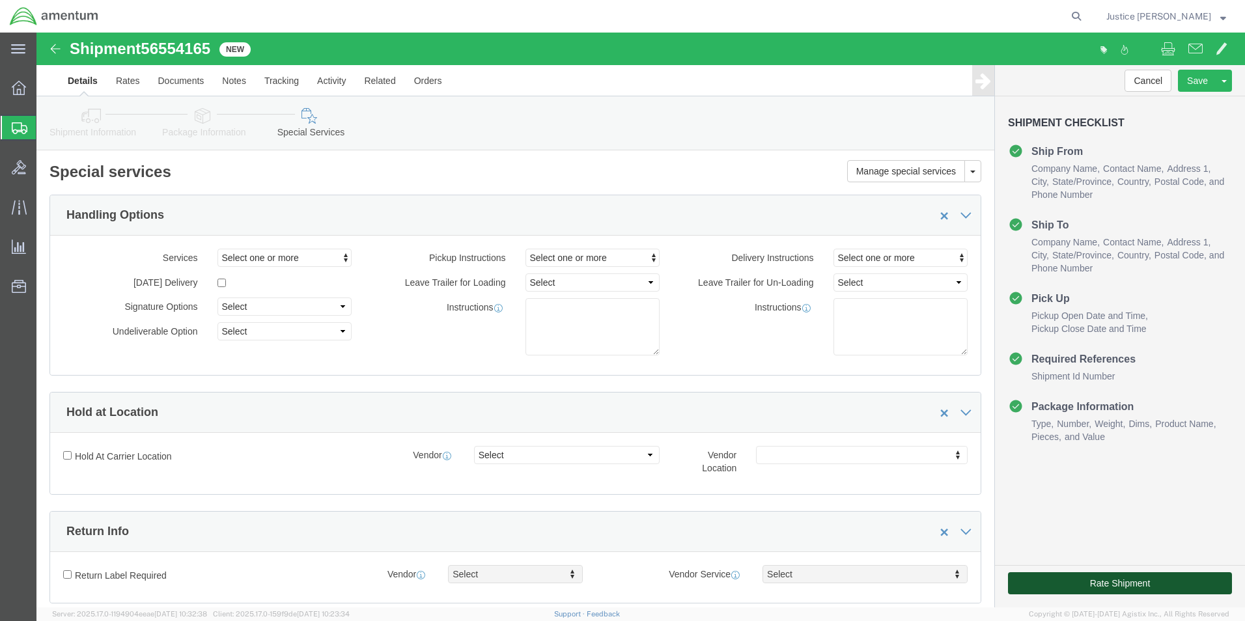
click button "Rate Shipment"
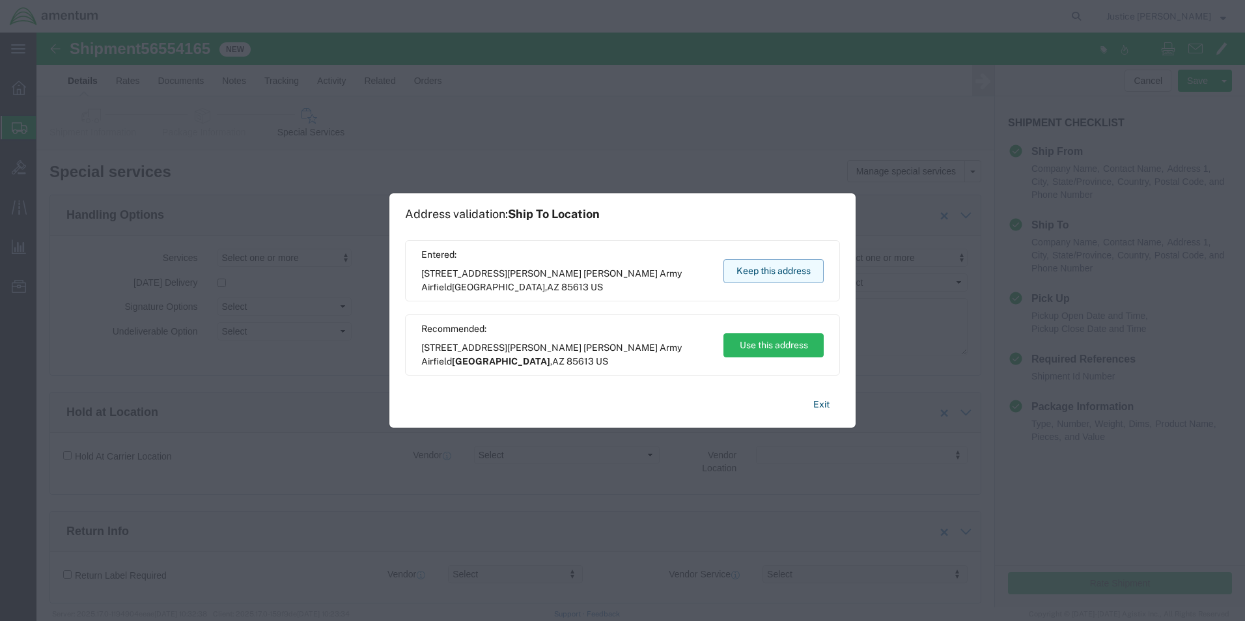
click at [751, 259] on button "Keep this address" at bounding box center [773, 271] width 100 height 24
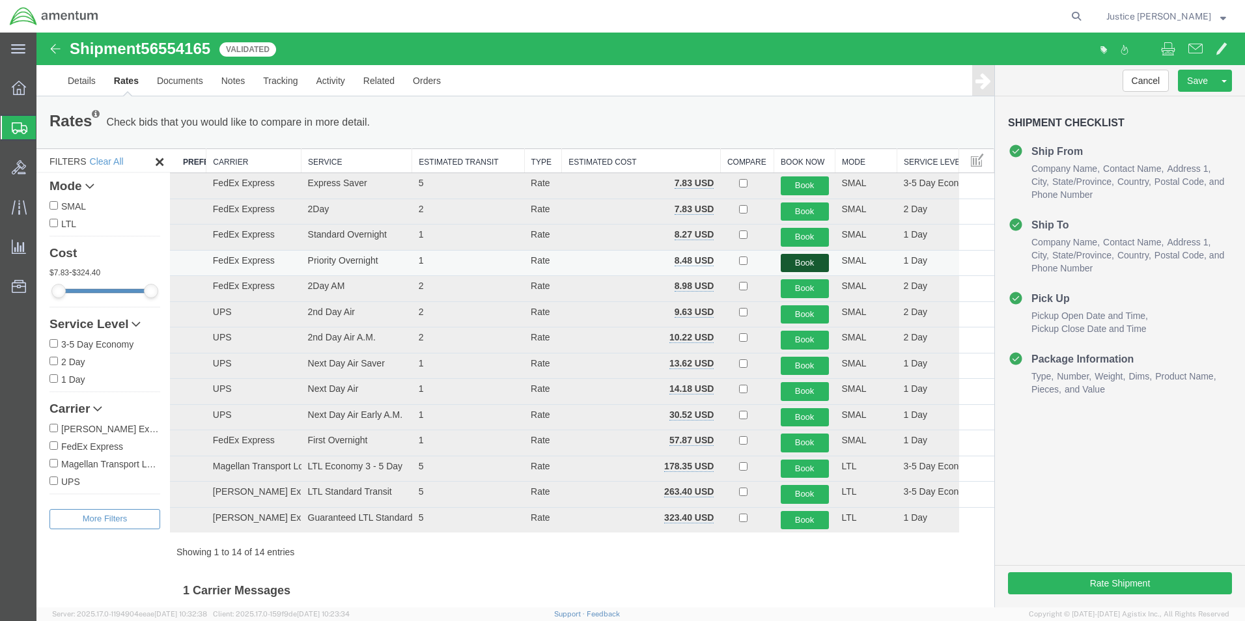
click at [800, 260] on button "Book" at bounding box center [805, 263] width 48 height 19
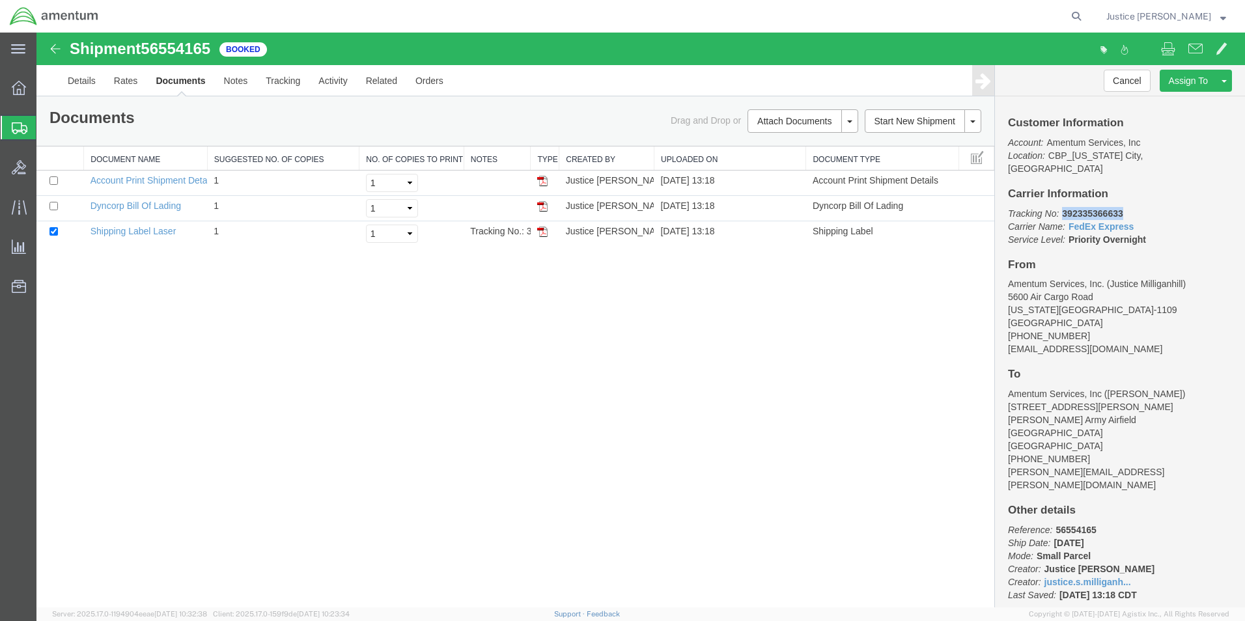
drag, startPoint x: 1132, startPoint y: 202, endPoint x: 1064, endPoint y: 205, distance: 67.8
click at [1064, 207] on p "Tracking No: 392335366633 Carrier Name: FedEx Express FedEx Express Service Lev…" at bounding box center [1120, 226] width 224 height 39
copy b "392335366633"
click at [538, 234] on img at bounding box center [542, 232] width 10 height 10
